Goal: Information Seeking & Learning: Learn about a topic

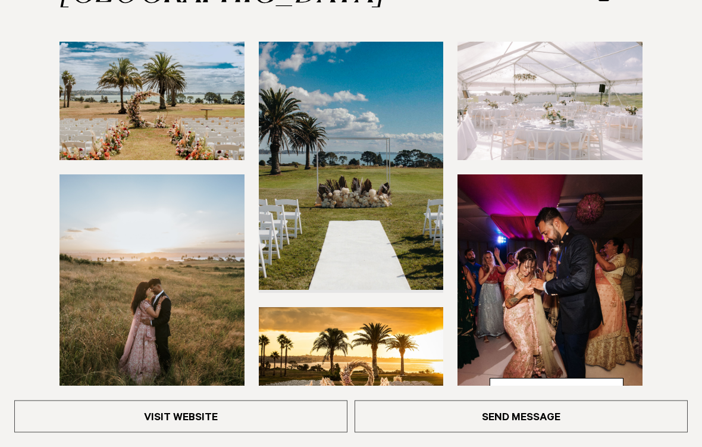
scroll to position [215, 0]
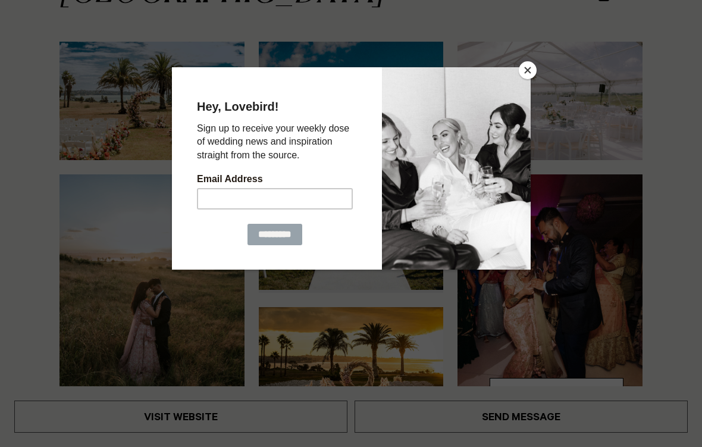
click at [523, 70] on button "Close" at bounding box center [528, 70] width 18 height 18
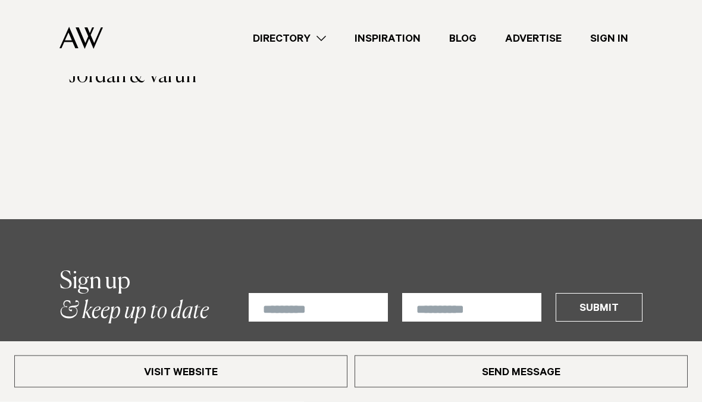
scroll to position [1488, 0]
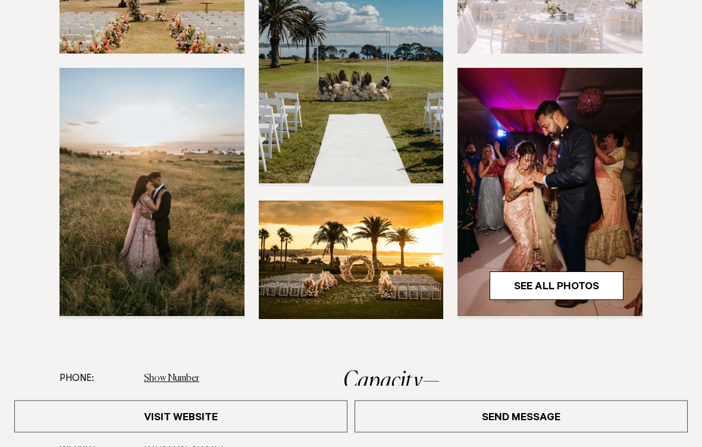
scroll to position [322, 0]
click at [570, 282] on link "See All Photos" at bounding box center [557, 285] width 134 height 29
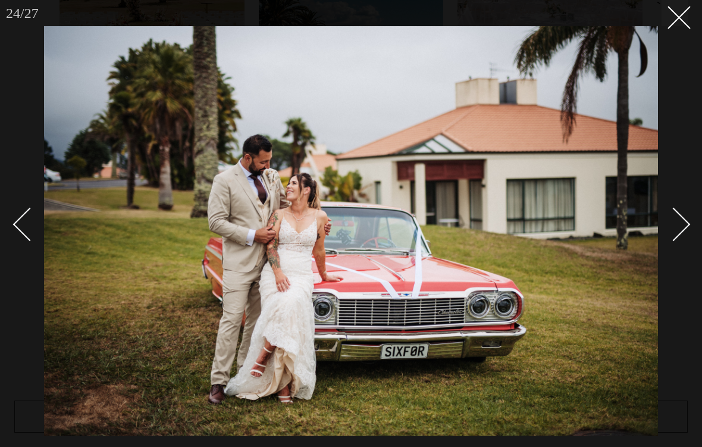
click at [686, 21] on button at bounding box center [675, 13] width 26 height 26
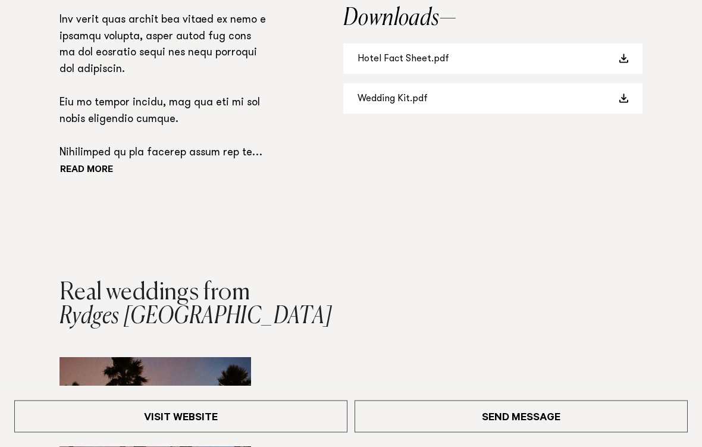
scroll to position [1015, 0]
click at [112, 162] on button "Read more" at bounding box center [112, 171] width 107 height 18
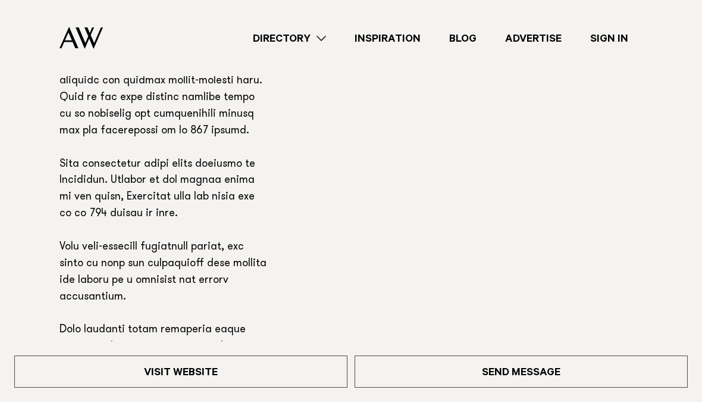
scroll to position [1185, 0]
